Goal: Information Seeking & Learning: Learn about a topic

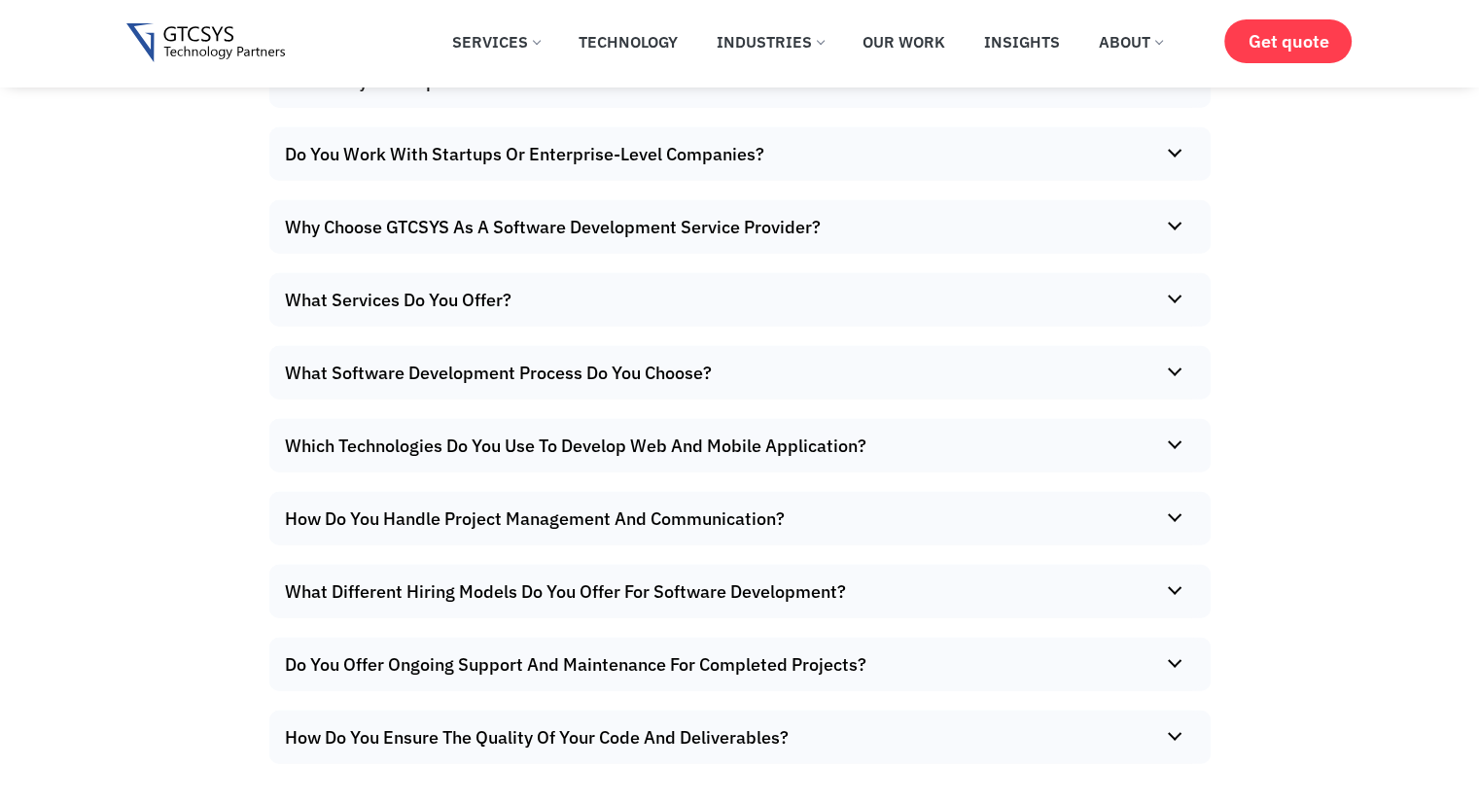
scroll to position [12424, 0]
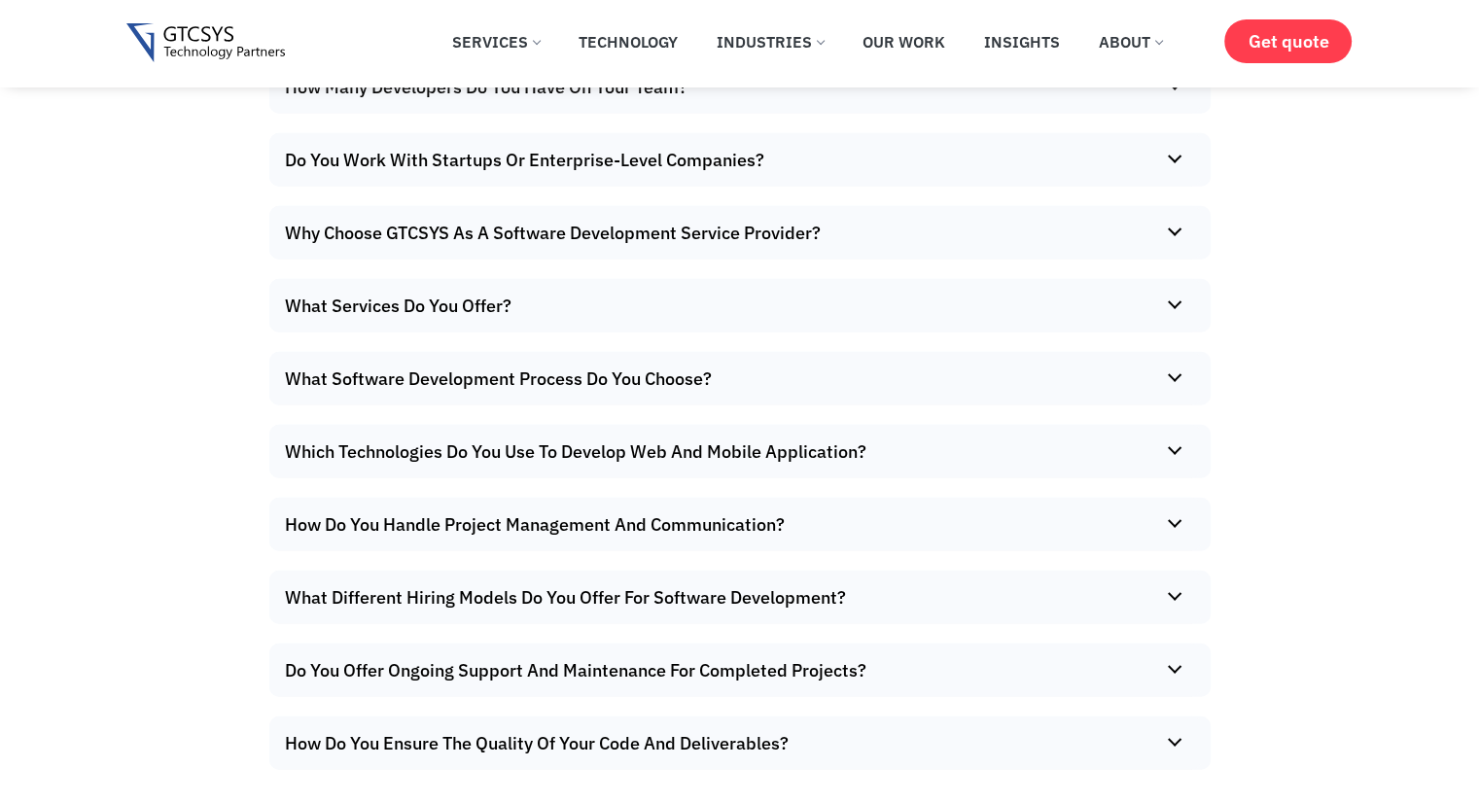
click at [906, 114] on summary "How Many Developers Do You Have On Your Team?" at bounding box center [734, 86] width 931 height 53
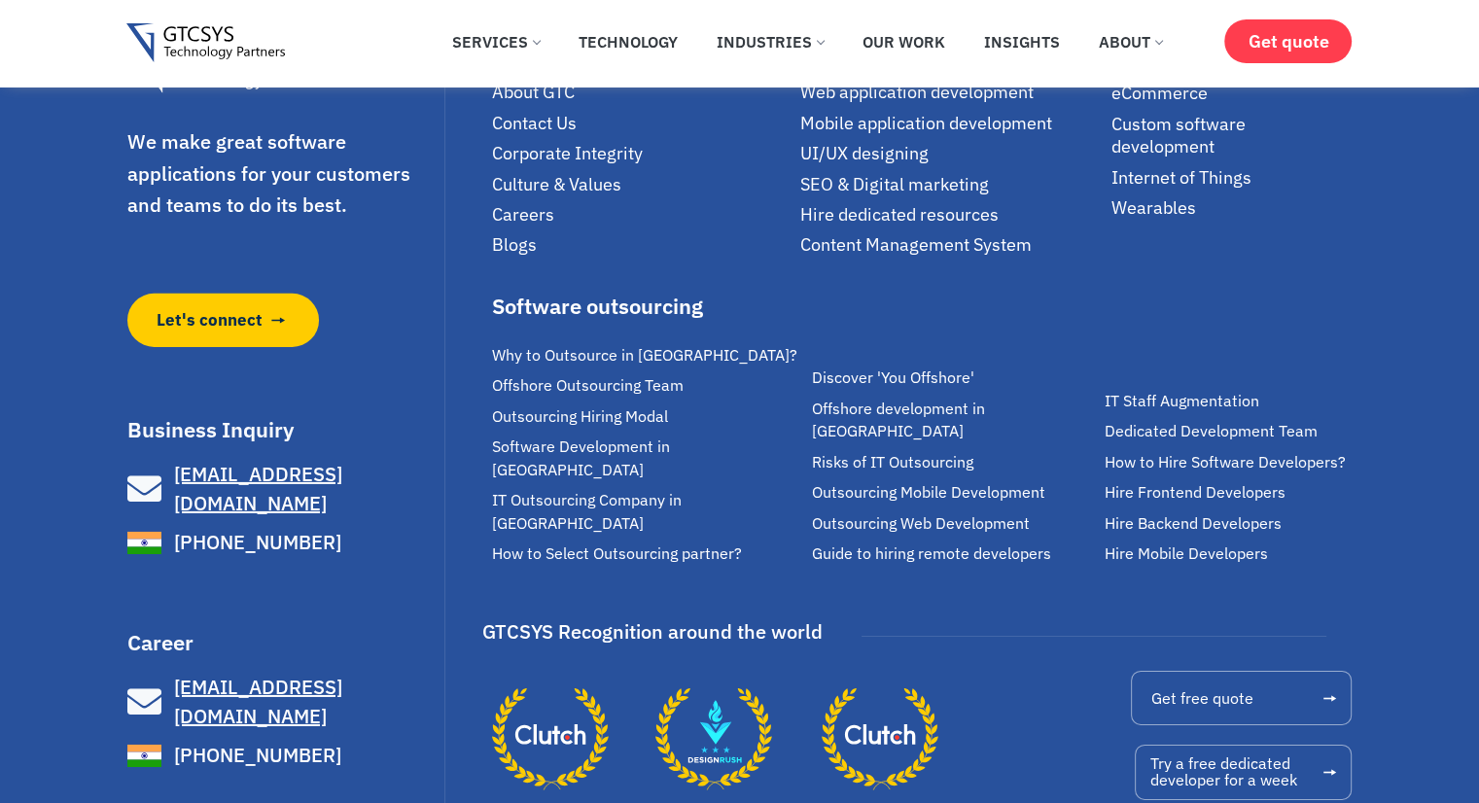
scroll to position [13510, 0]
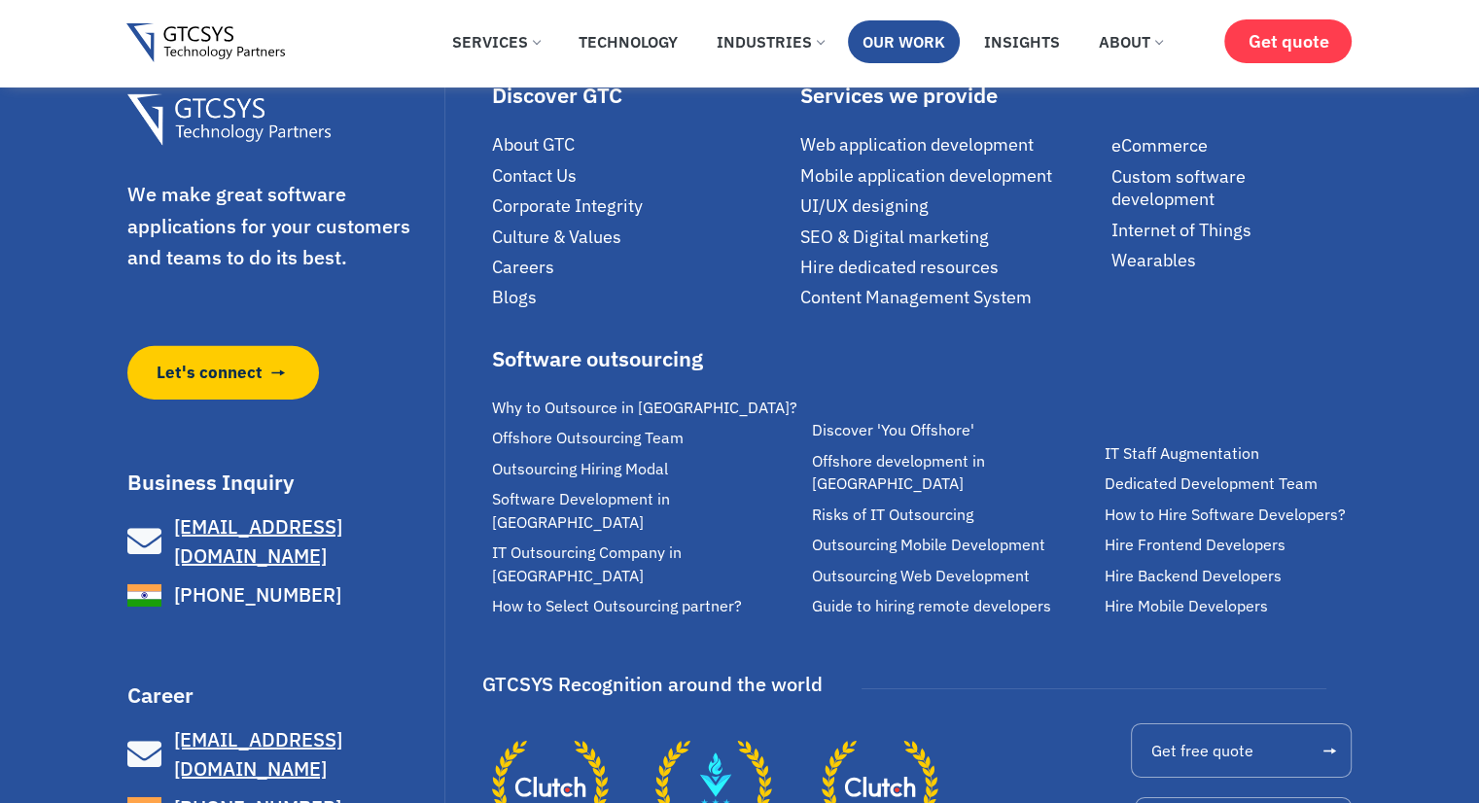
click at [898, 46] on link "Our Work" at bounding box center [904, 41] width 112 height 43
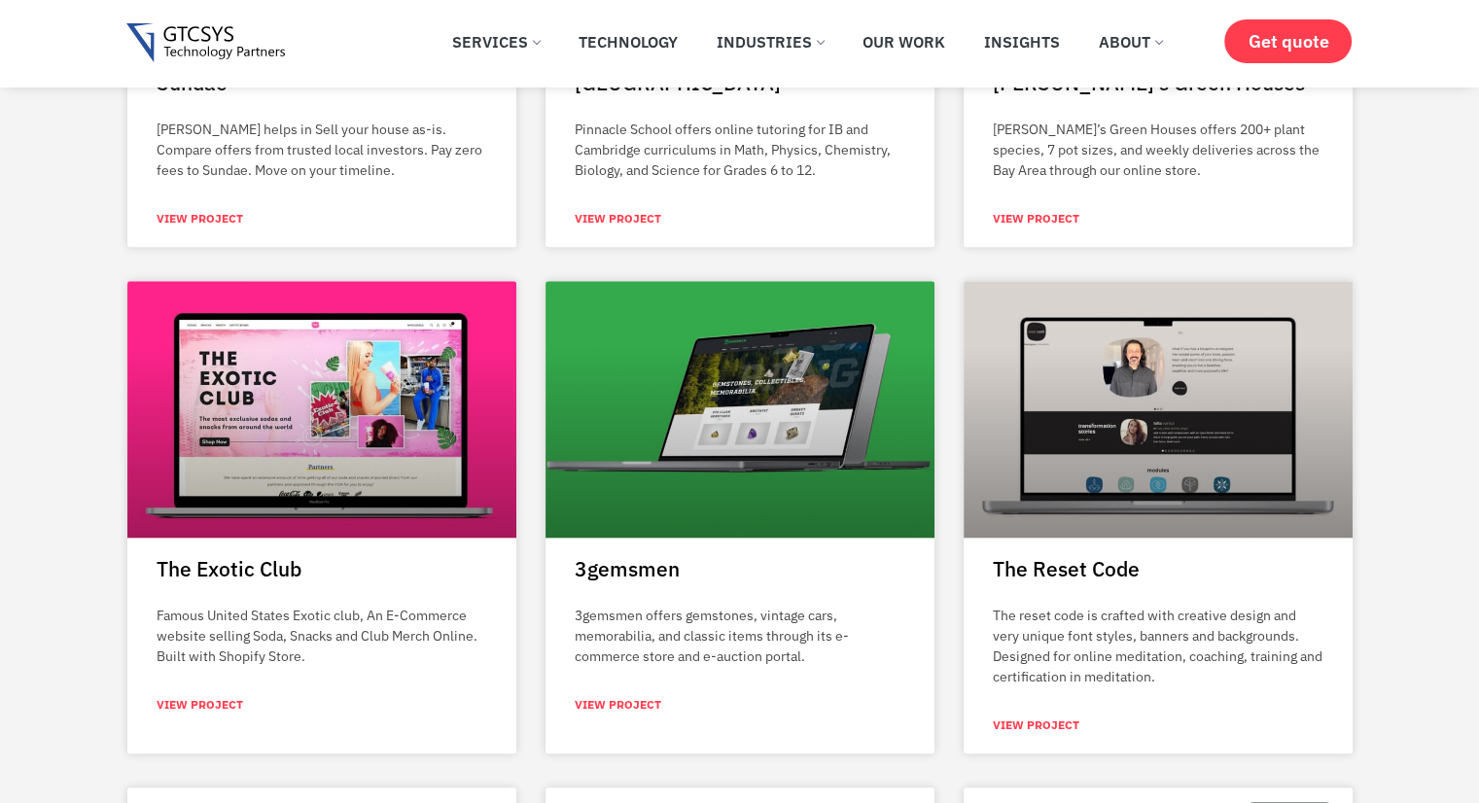
scroll to position [1781, 0]
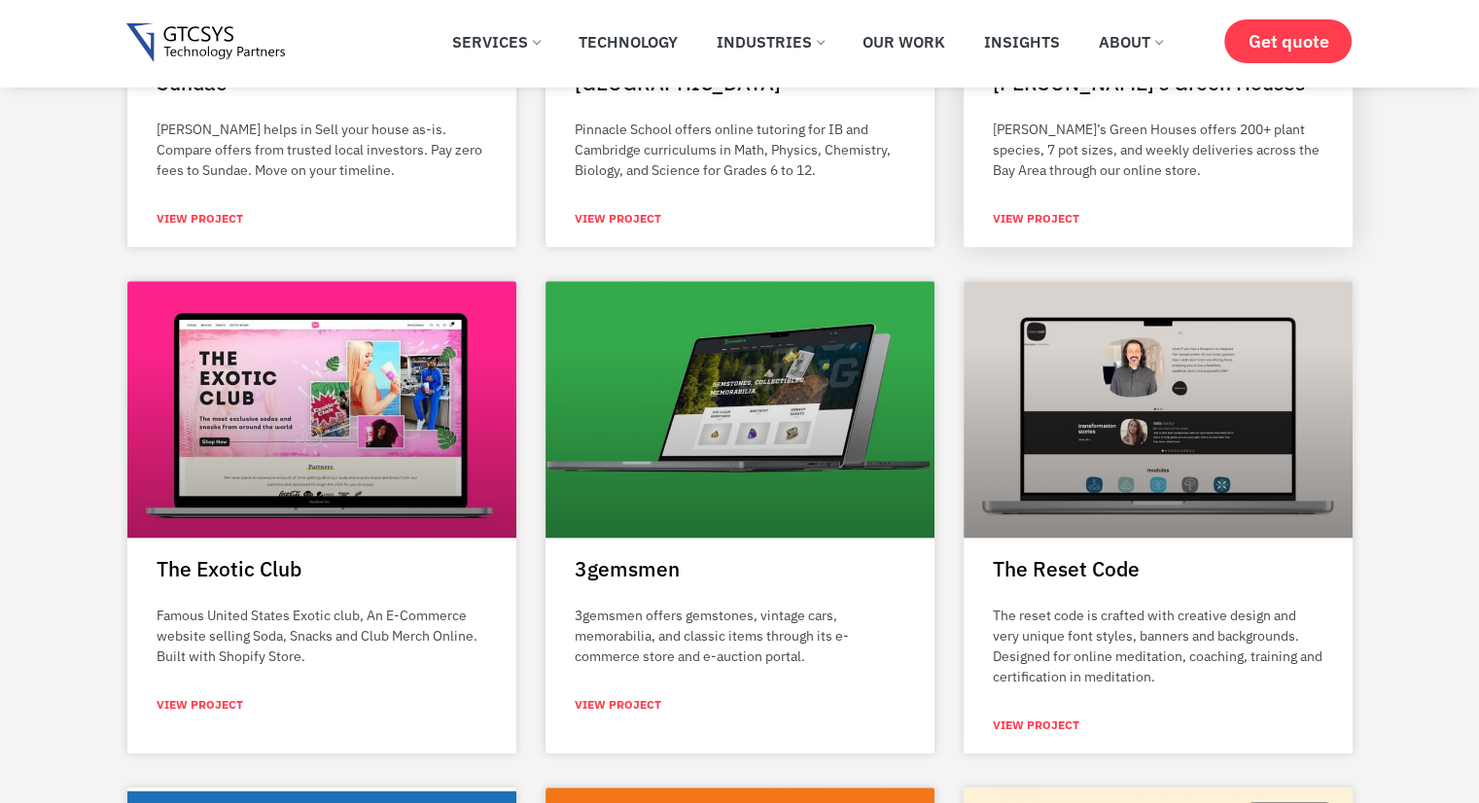
click at [1034, 221] on link "View Project" at bounding box center [1036, 219] width 87 height 18
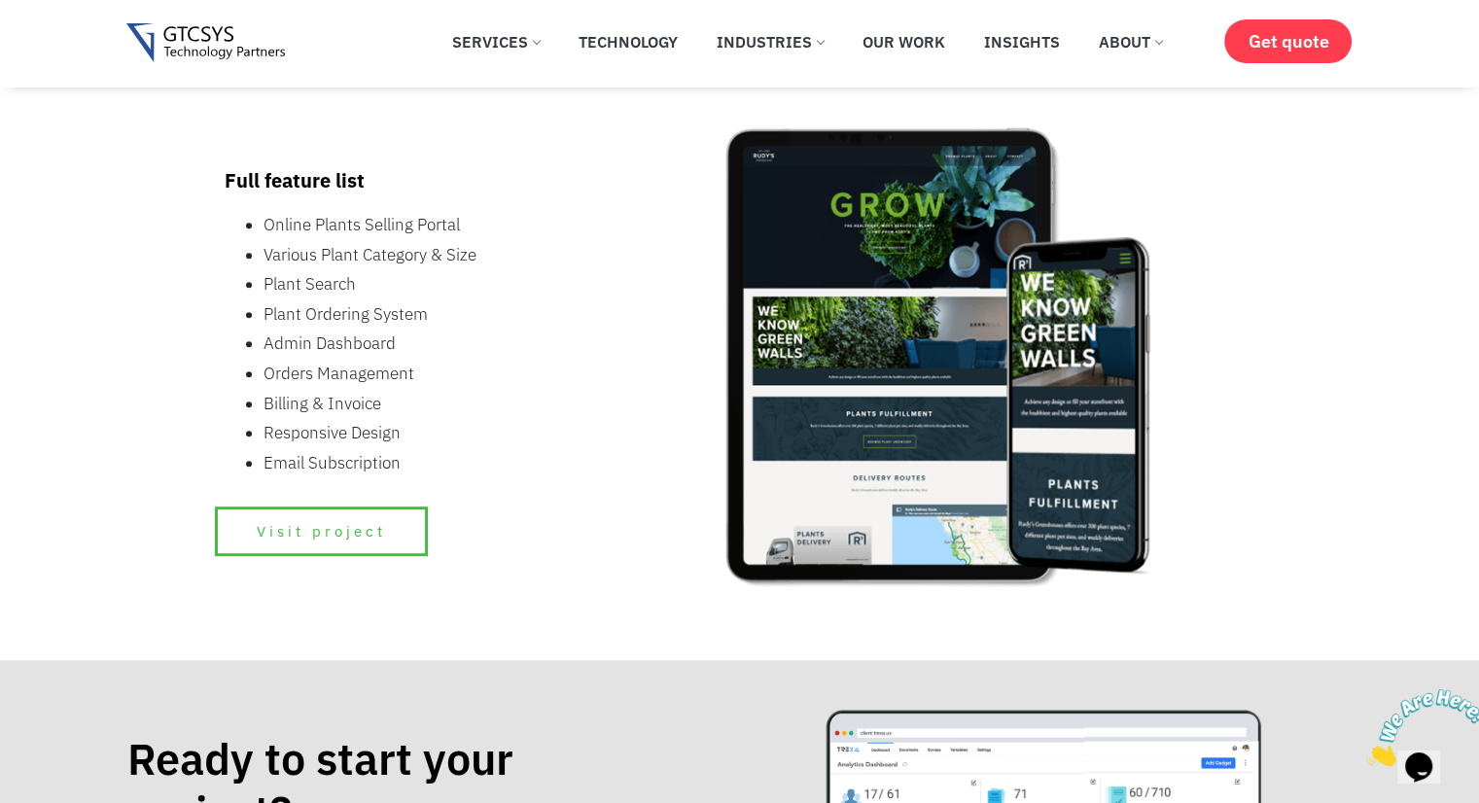
scroll to position [931, 0]
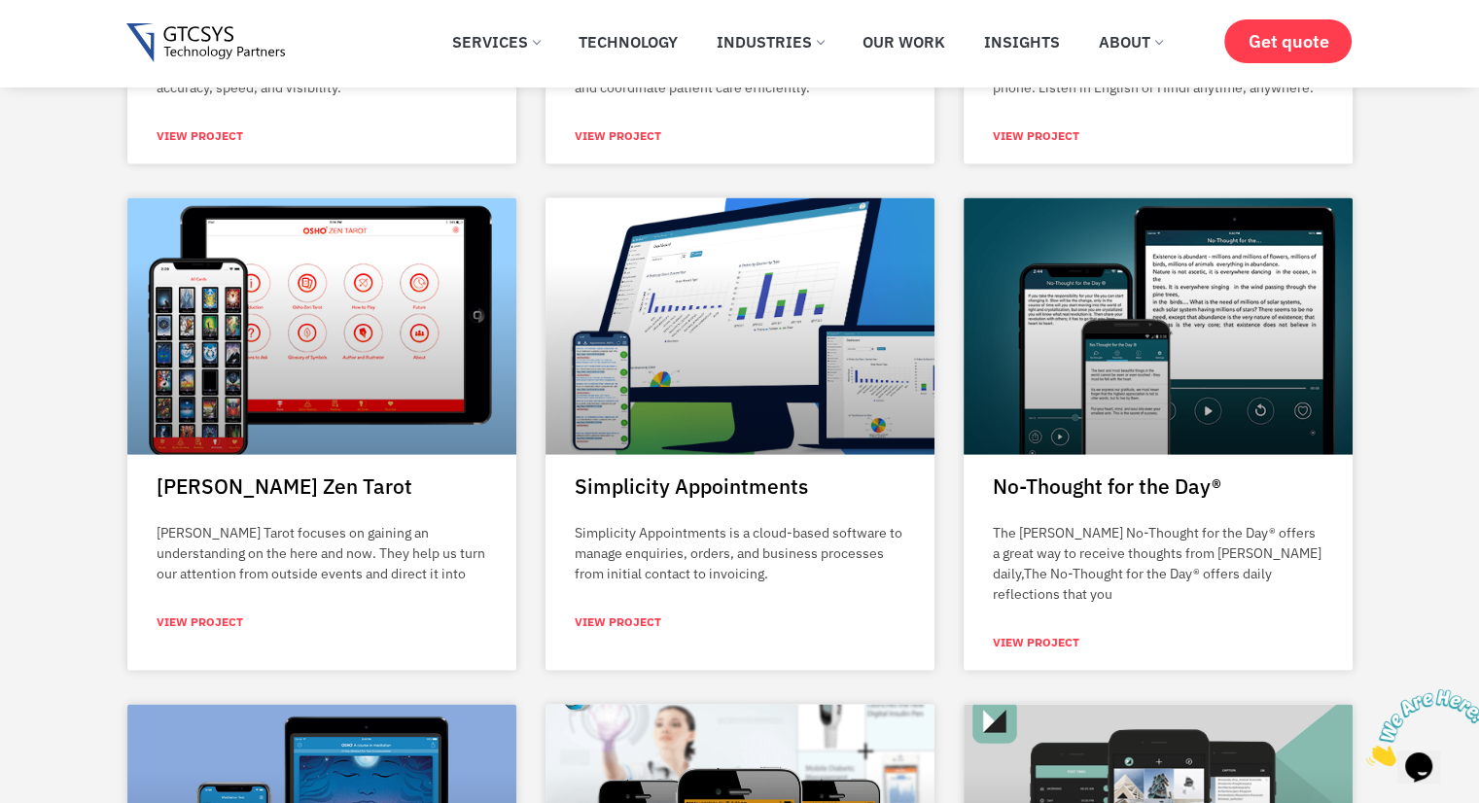
scroll to position [3831, 0]
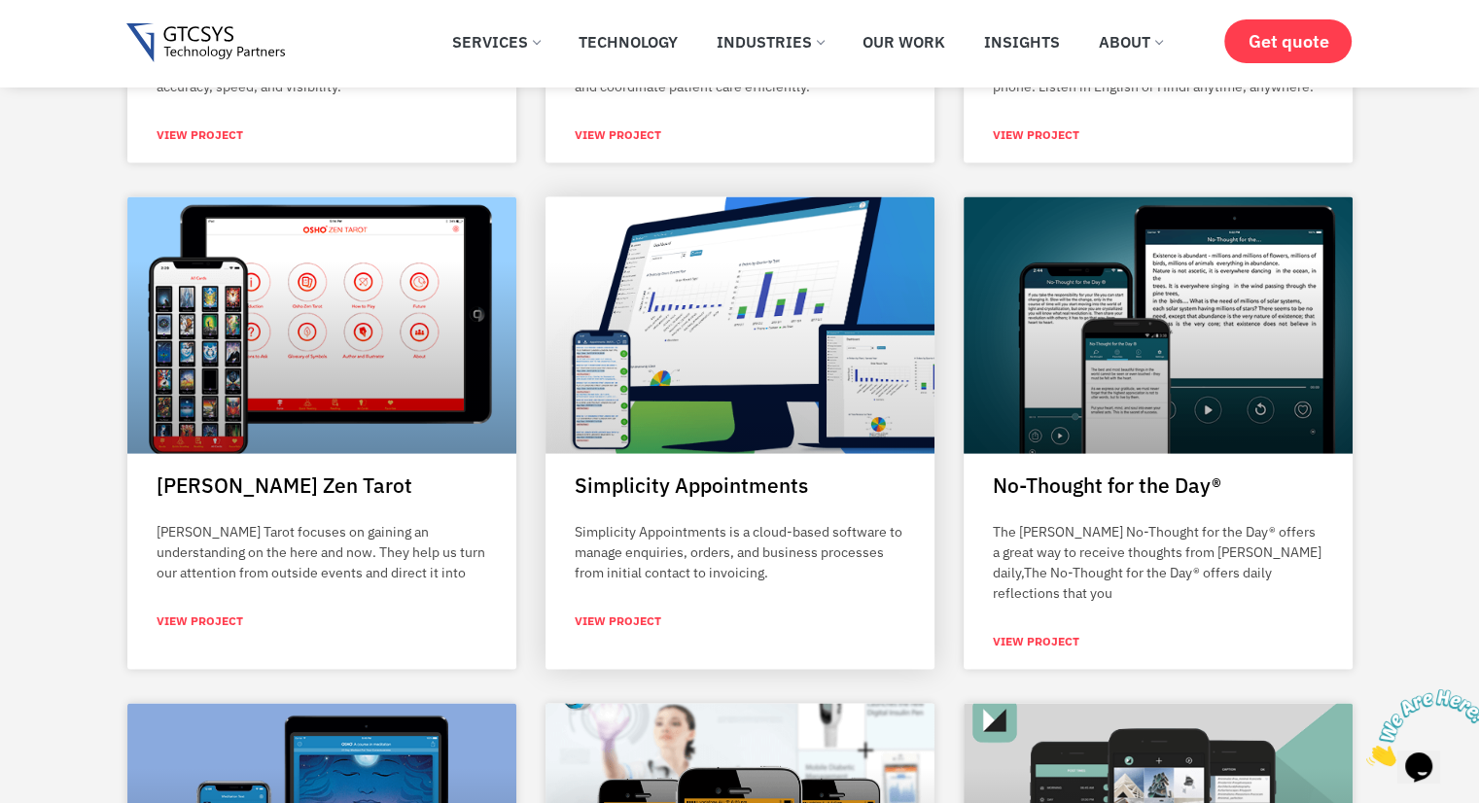
click at [648, 487] on link "Simplicity Appointments" at bounding box center [691, 485] width 233 height 27
